Goal: Book appointment/travel/reservation

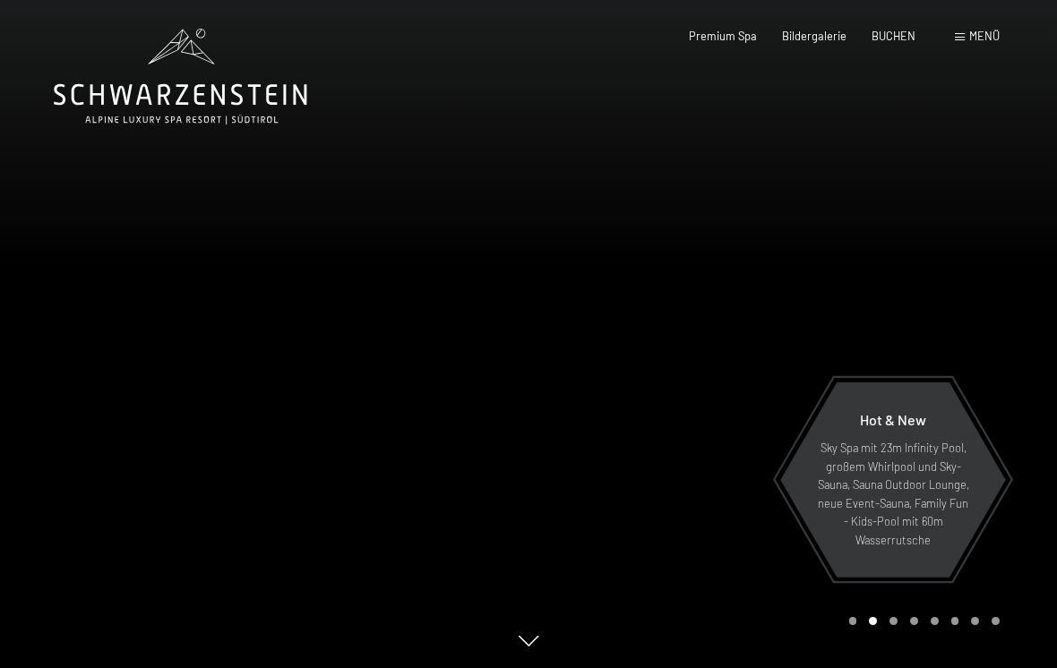
click at [896, 40] on span "BUCHEN" at bounding box center [893, 36] width 44 height 14
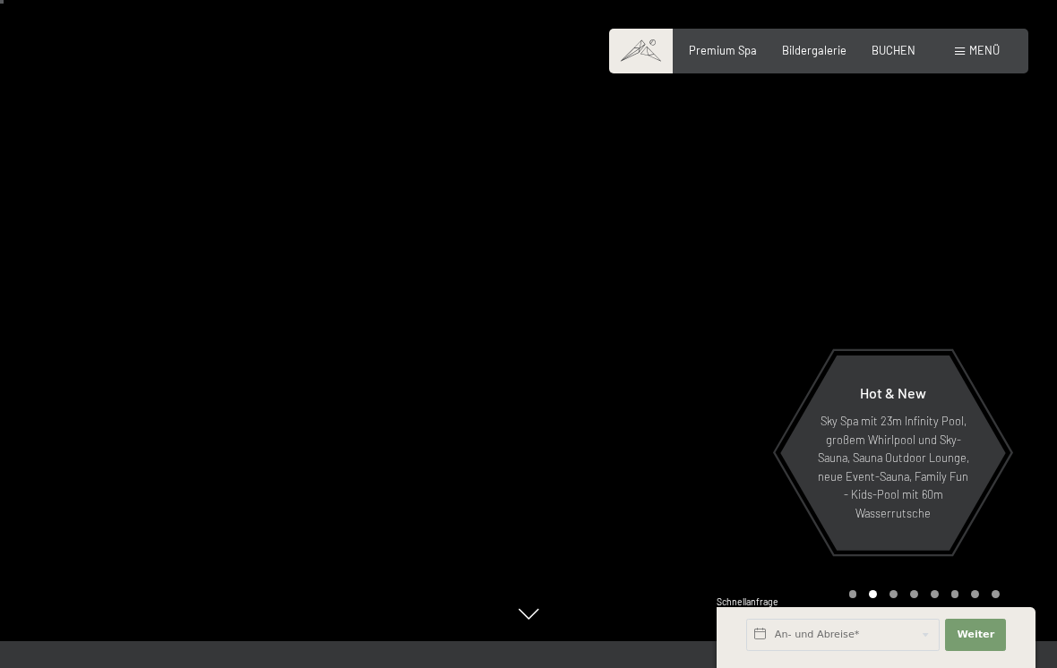
scroll to position [23, 0]
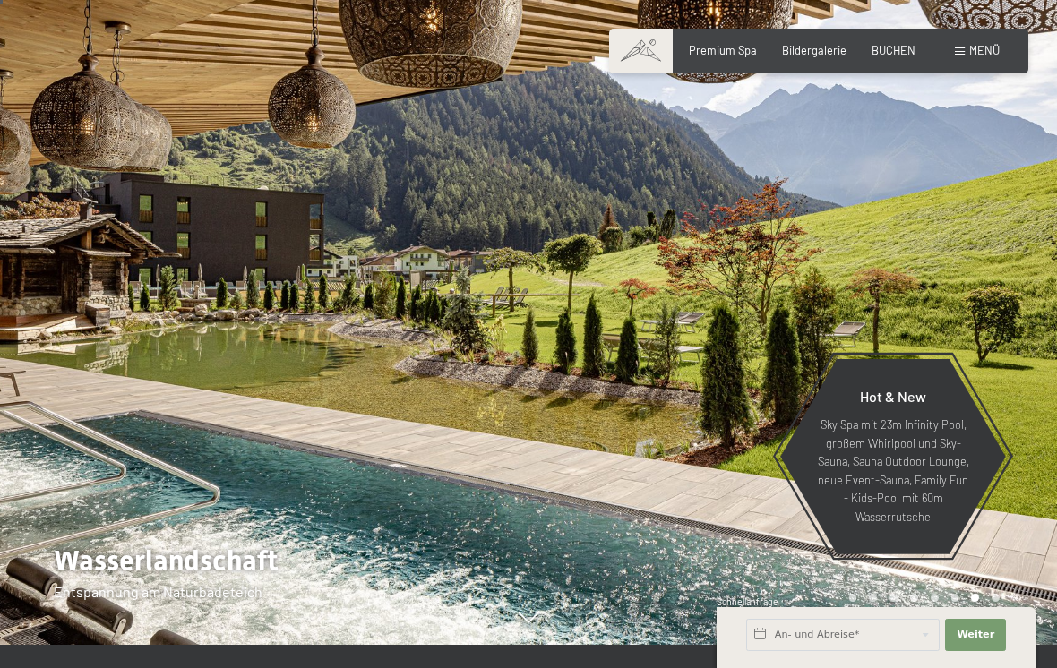
click at [723, 49] on span "Premium Spa" at bounding box center [723, 50] width 68 height 14
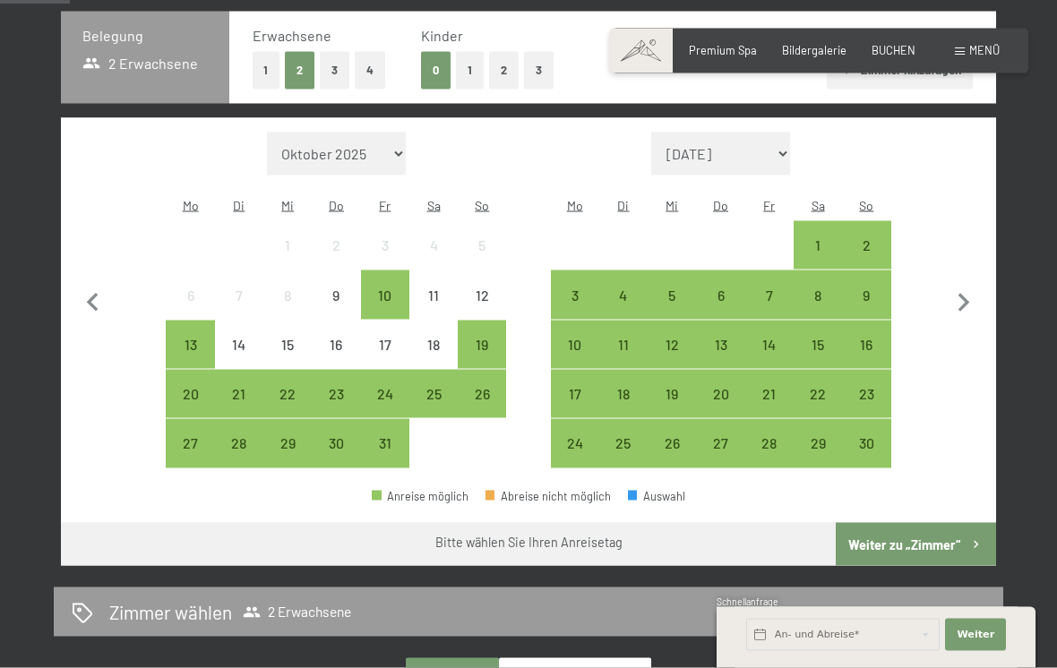
scroll to position [399, 0]
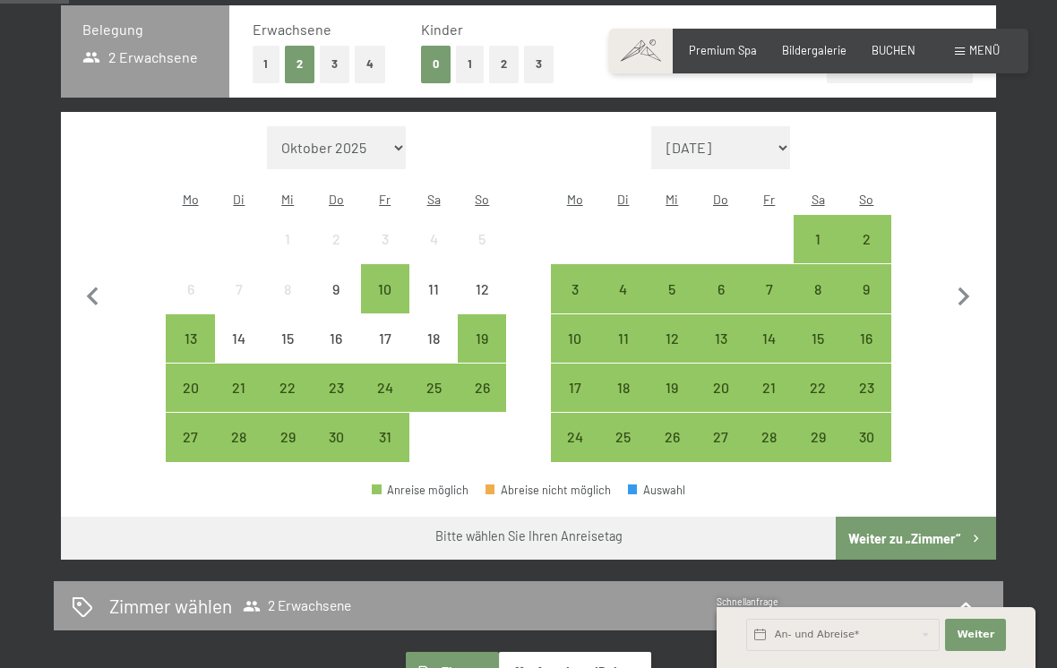
click at [972, 282] on icon "button" at bounding box center [964, 297] width 38 height 38
select select "2025-11-01"
select select "2025-12-01"
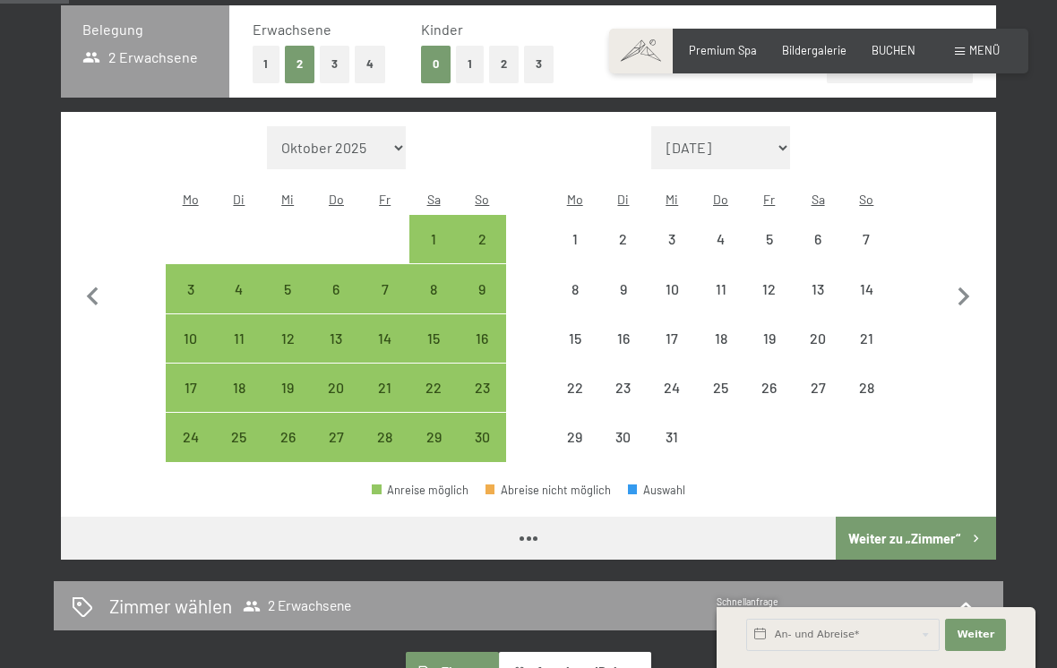
select select "2025-11-01"
select select "2025-12-01"
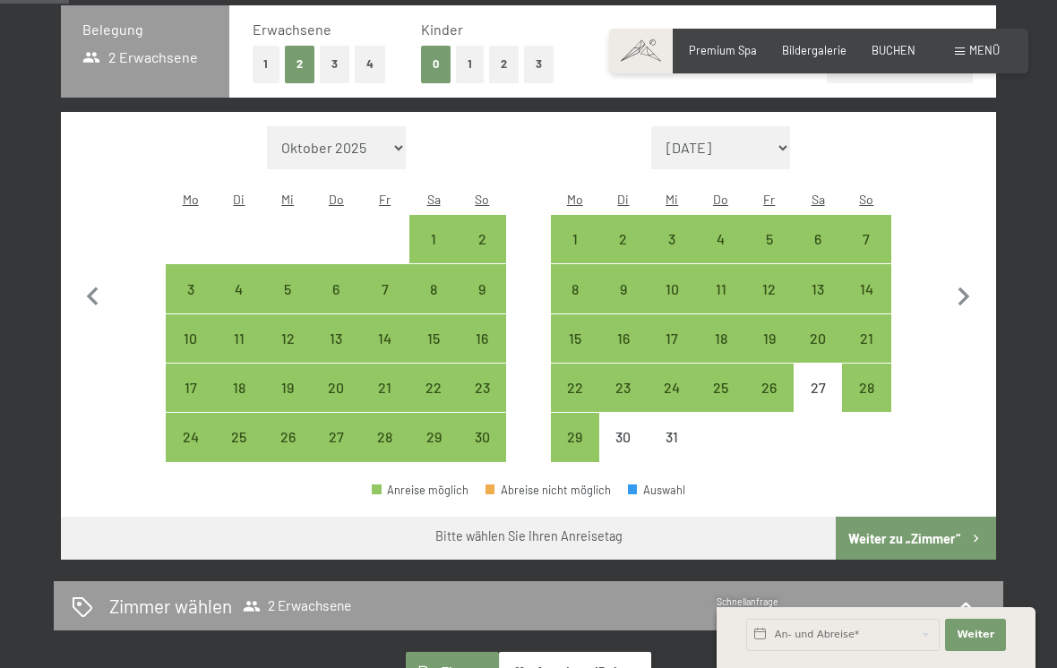
click at [87, 298] on icon "button" at bounding box center [93, 297] width 38 height 38
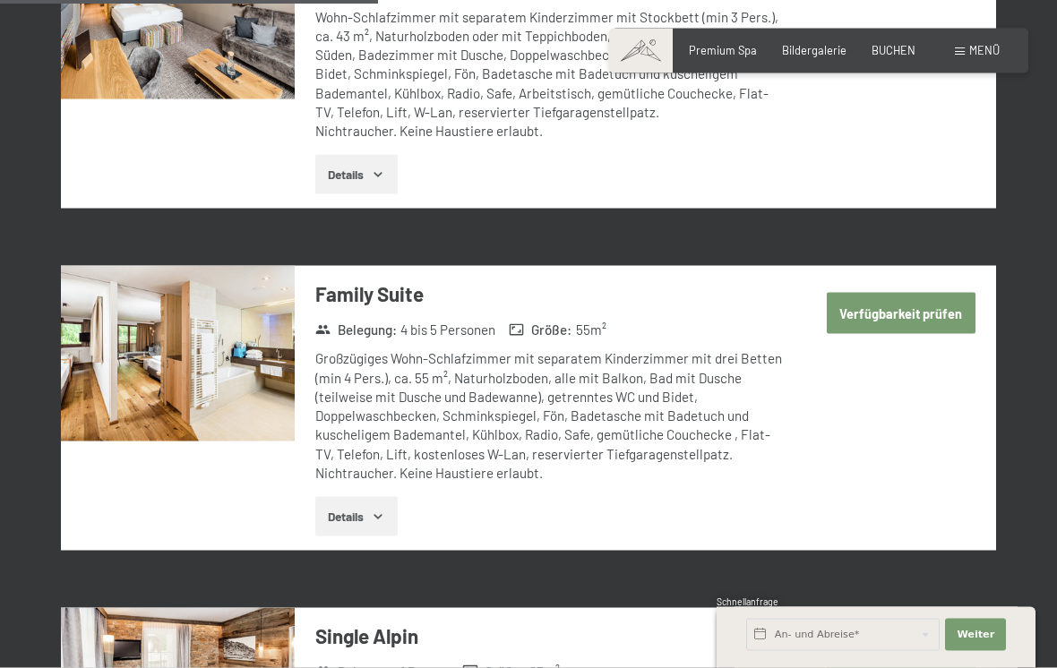
scroll to position [2183, 0]
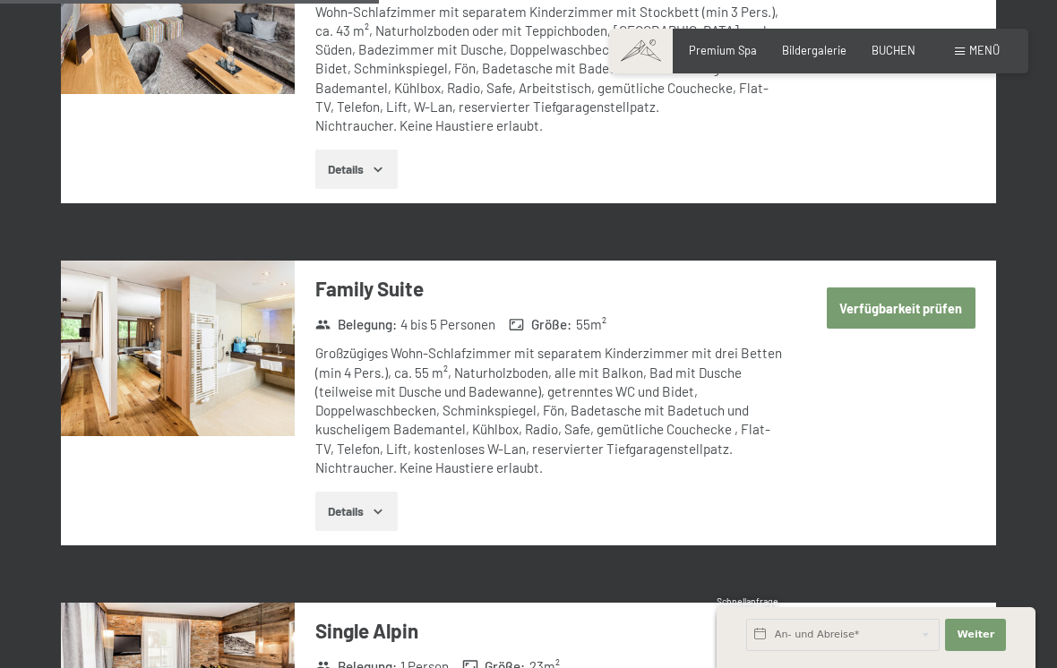
click at [350, 492] on button "Details" at bounding box center [355, 511] width 81 height 39
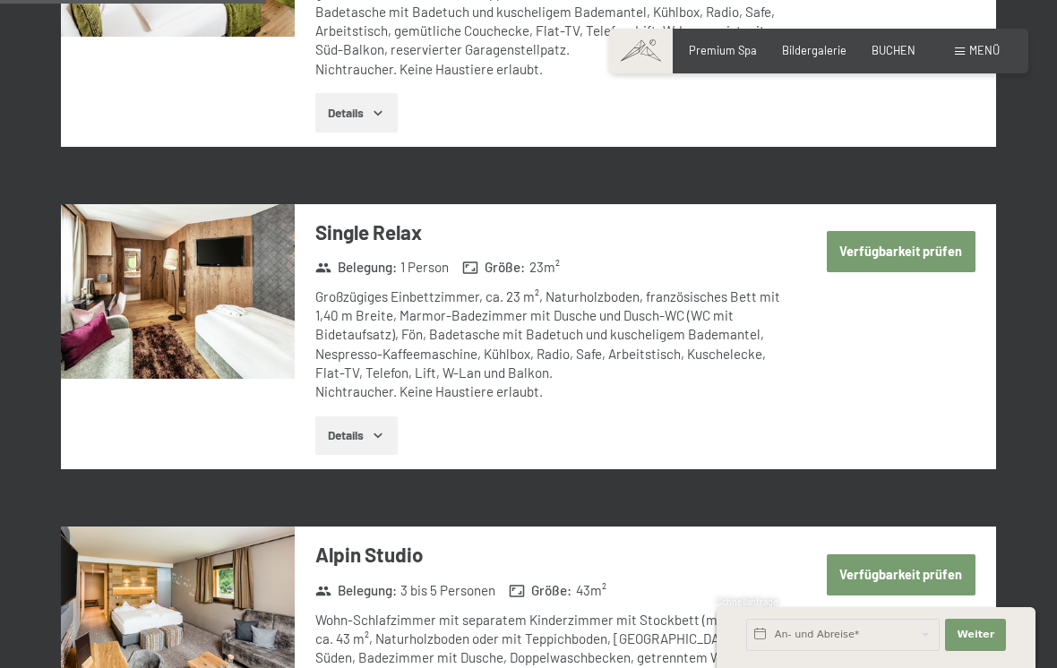
scroll to position [1573, 0]
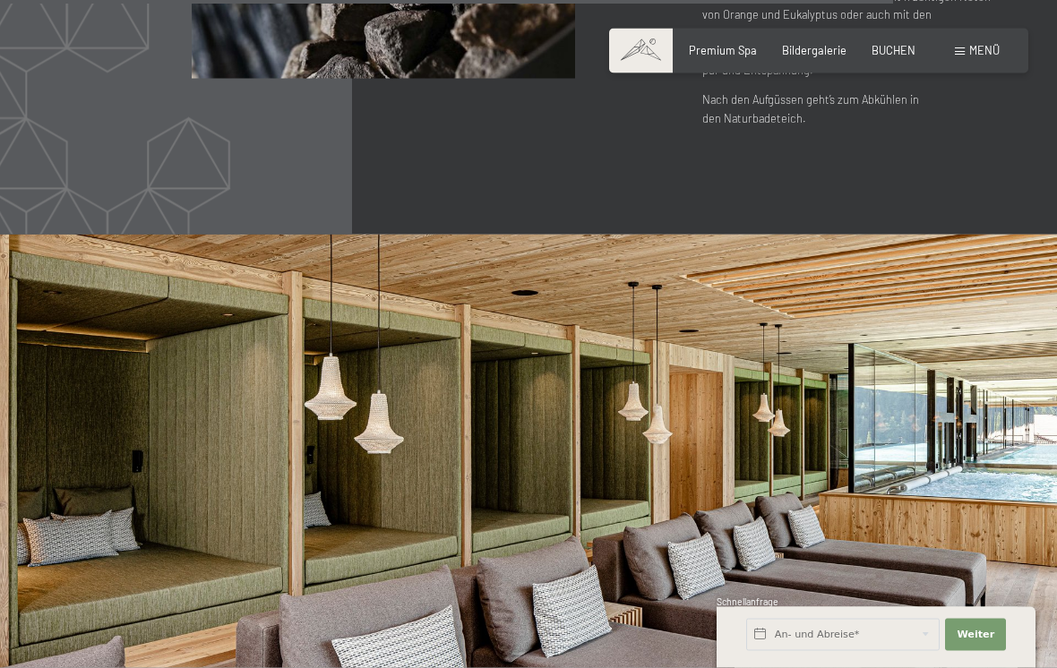
scroll to position [7575, 0]
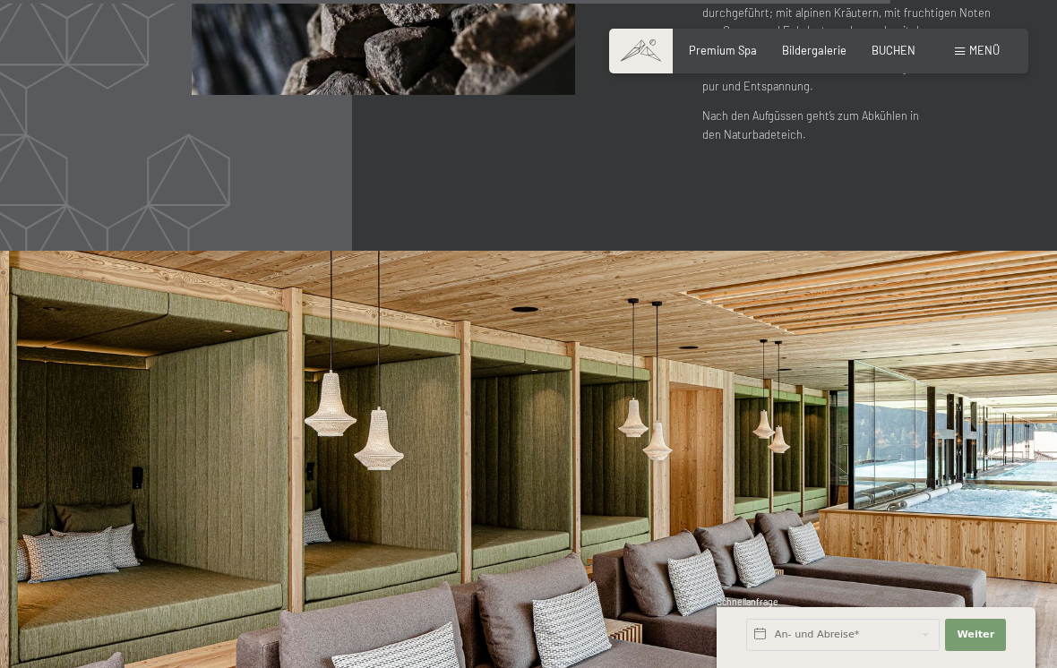
click at [888, 56] on div "BUCHEN" at bounding box center [893, 51] width 44 height 16
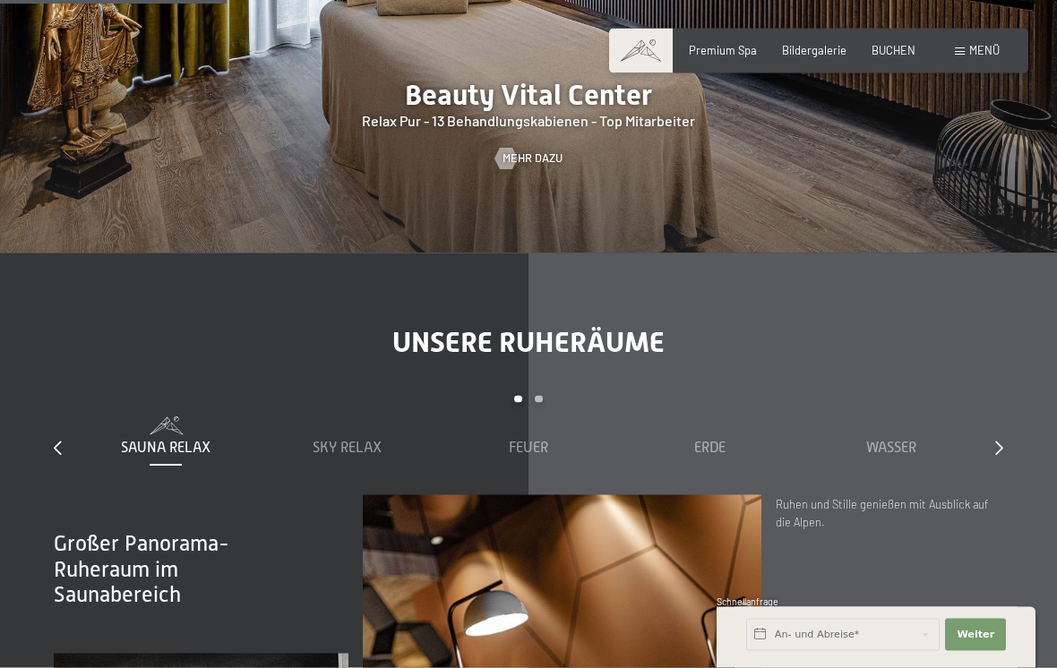
scroll to position [1995, 0]
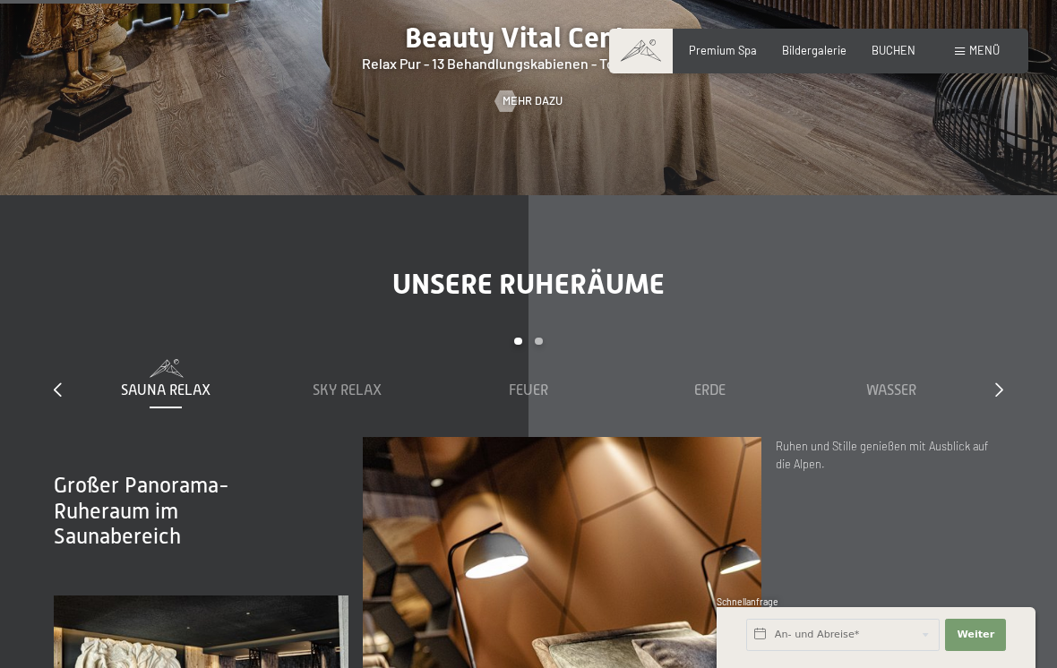
click at [1000, 382] on icon at bounding box center [999, 389] width 8 height 14
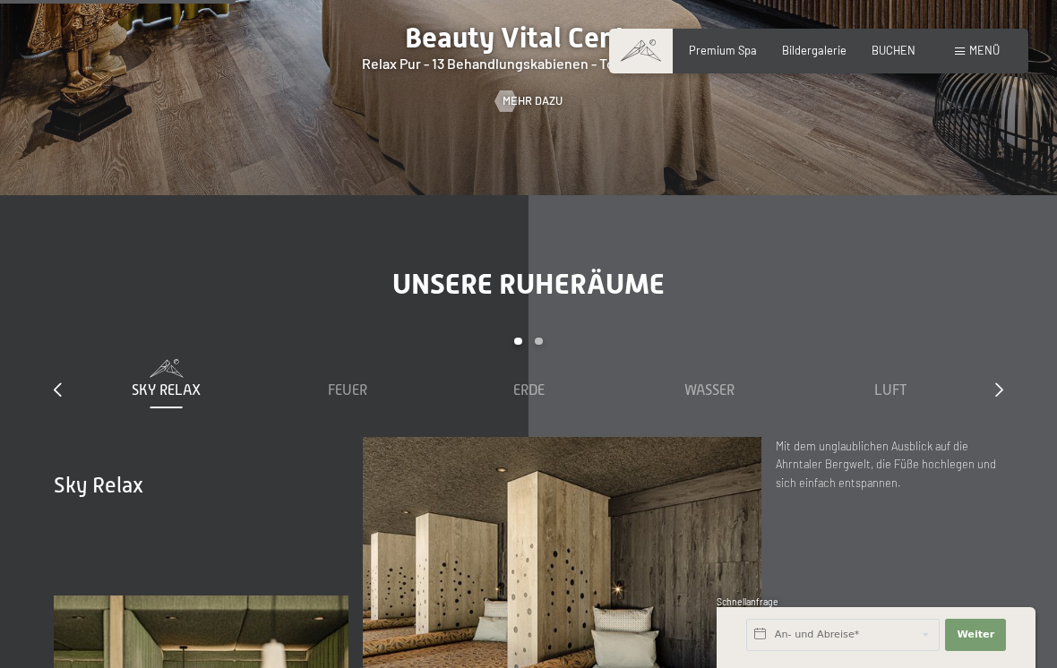
click at [1015, 363] on div "Unsere Ruheräume slide 2 to 6 of 7 Sauna Relax Sky Relax Feuer Erde Wasser Luft…" at bounding box center [528, 551] width 1057 height 569
click at [1002, 382] on icon at bounding box center [999, 389] width 8 height 14
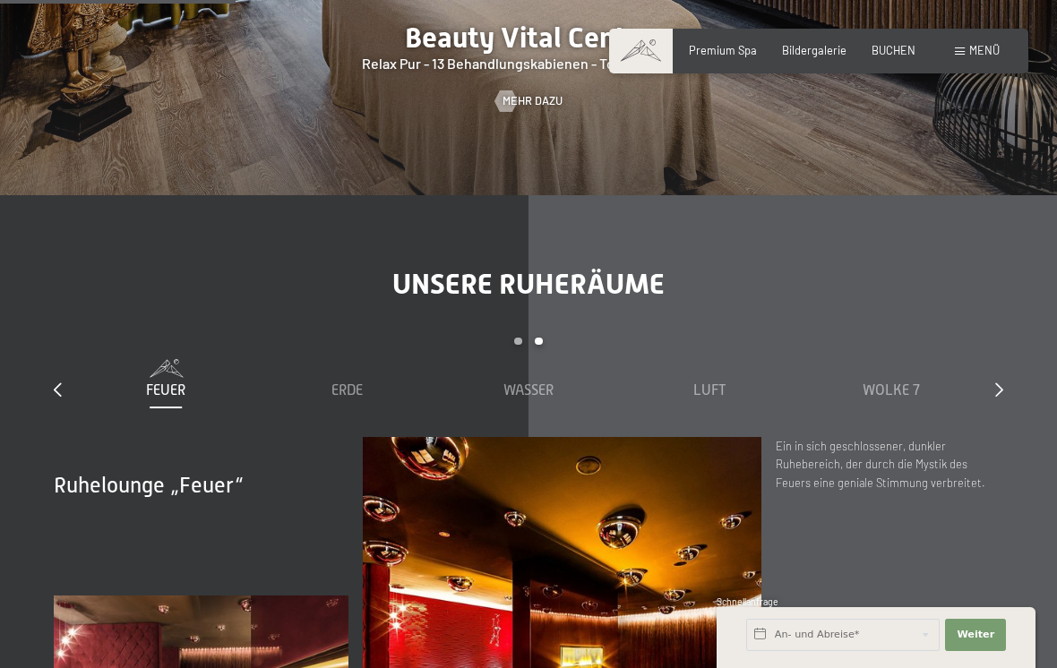
click at [1001, 381] on div at bounding box center [999, 391] width 8 height 20
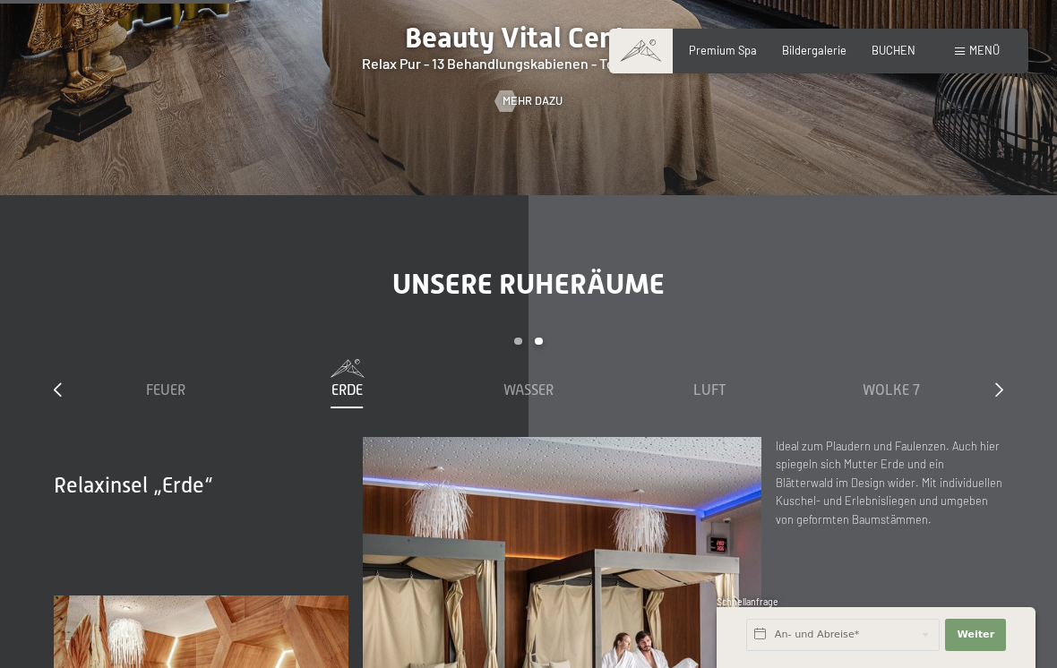
click at [1015, 358] on div "Unsere Ruheräume slide 3 to 7 of 7 Sauna Relax Sky Relax Feuer Erde Wasser Luft…" at bounding box center [528, 551] width 1057 height 569
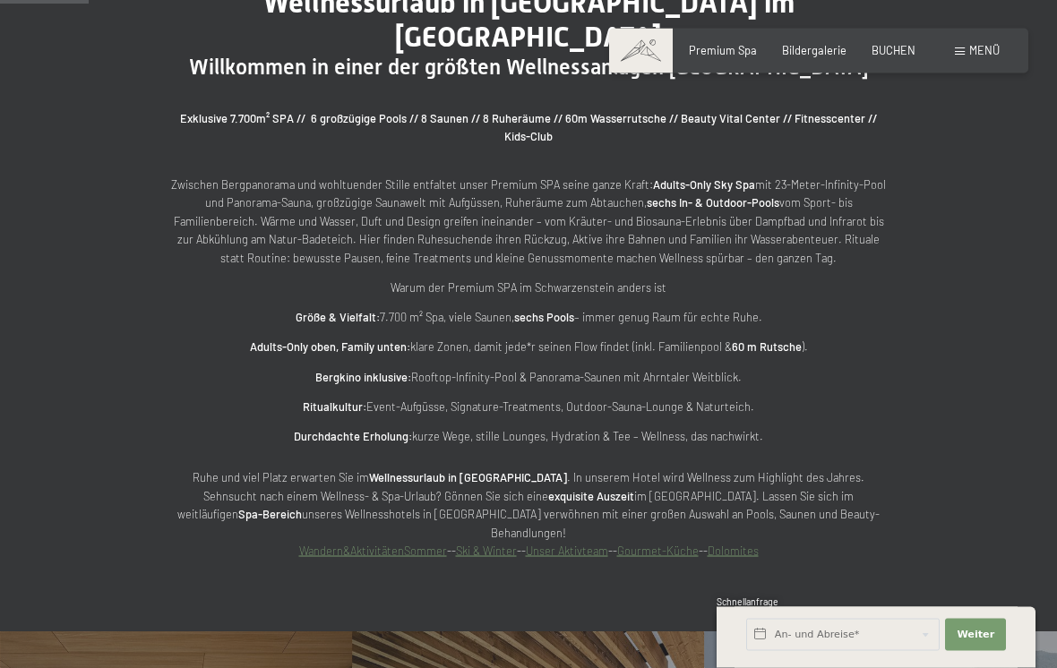
scroll to position [750, 0]
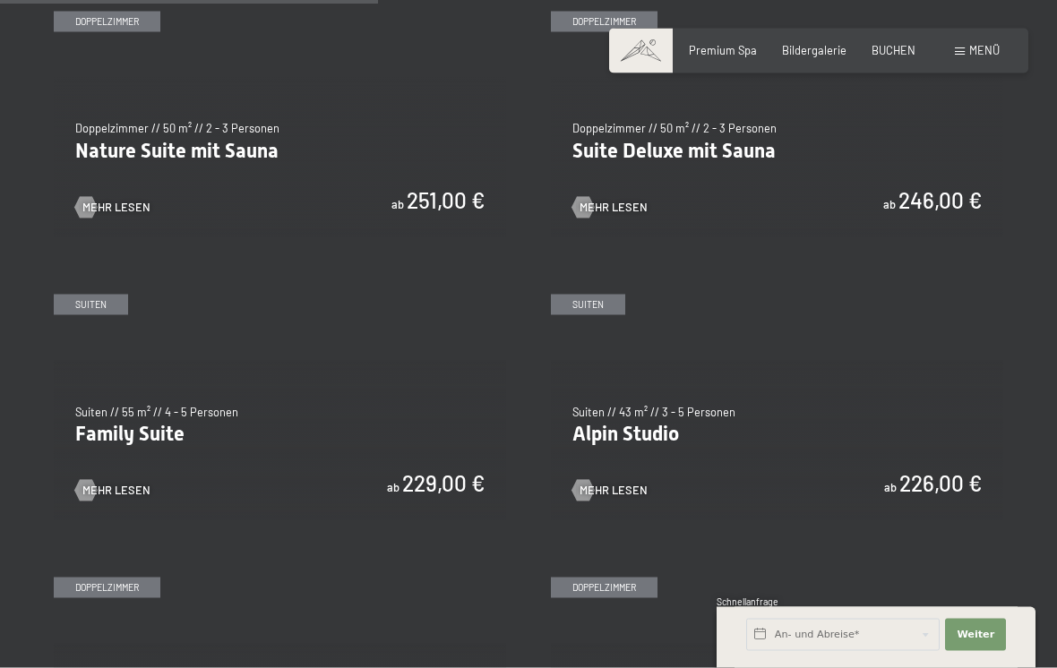
scroll to position [1537, 0]
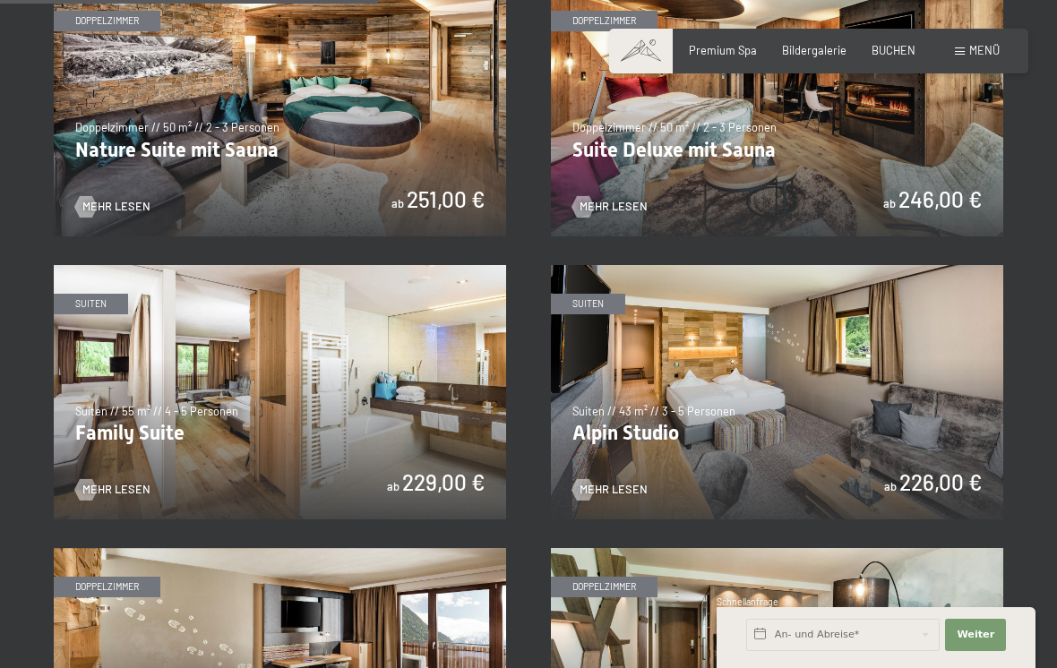
click at [371, 394] on span "Einwilligung Marketing*" at bounding box center [429, 385] width 148 height 18
click at [346, 394] on input "Einwilligung Marketing*" at bounding box center [337, 385] width 18 height 18
checkbox input "false"
click at [358, 418] on img at bounding box center [280, 392] width 452 height 254
